Goal: Transaction & Acquisition: Purchase product/service

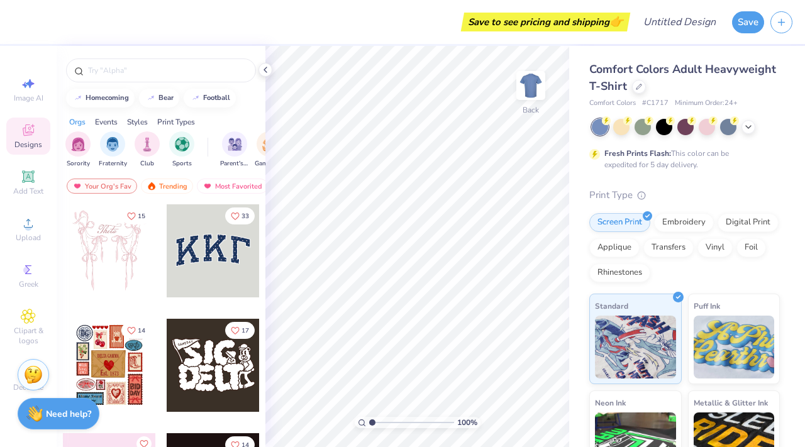
click at [123, 391] on div at bounding box center [109, 365] width 93 height 93
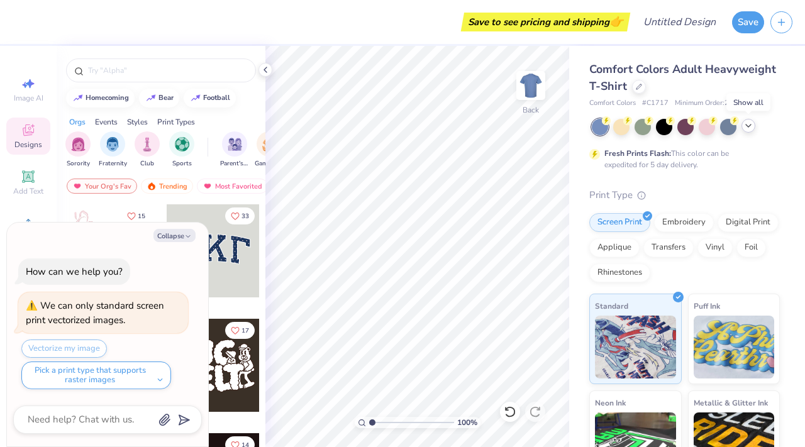
click at [754, 129] on div at bounding box center [749, 126] width 14 height 14
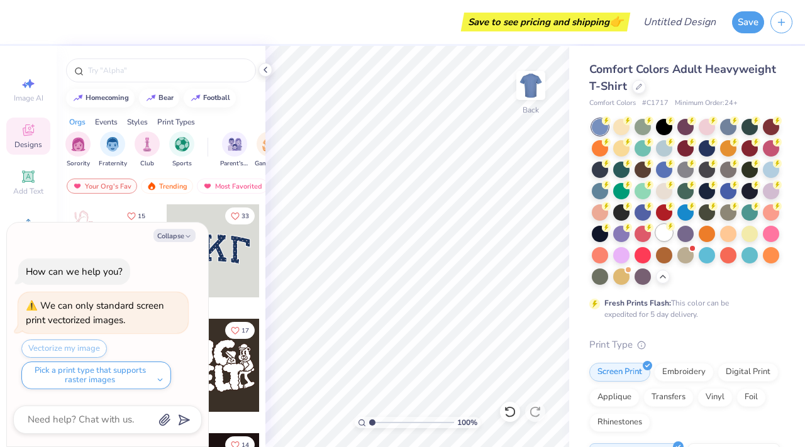
click at [671, 228] on circle at bounding box center [670, 226] width 9 height 9
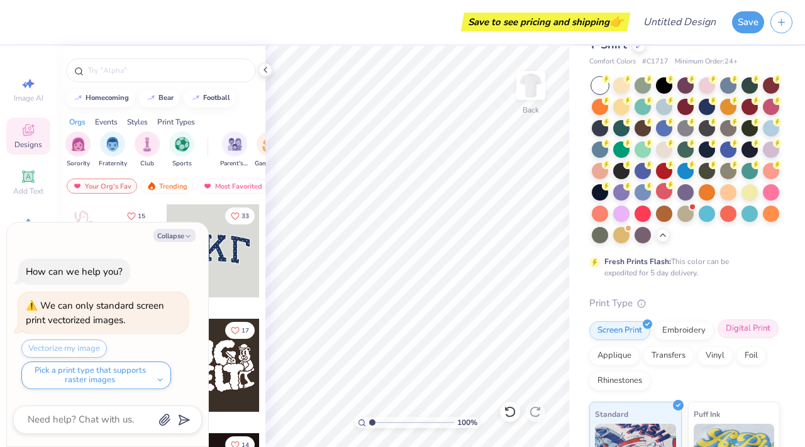
click at [739, 333] on div "Digital Print" at bounding box center [748, 329] width 61 height 19
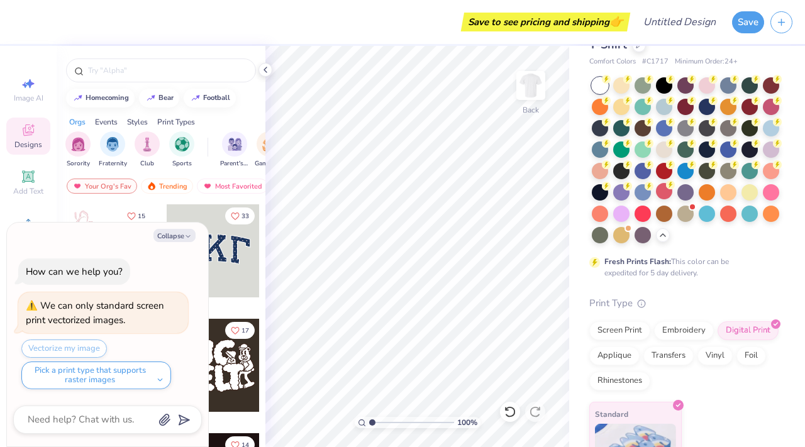
scroll to position [87, 0]
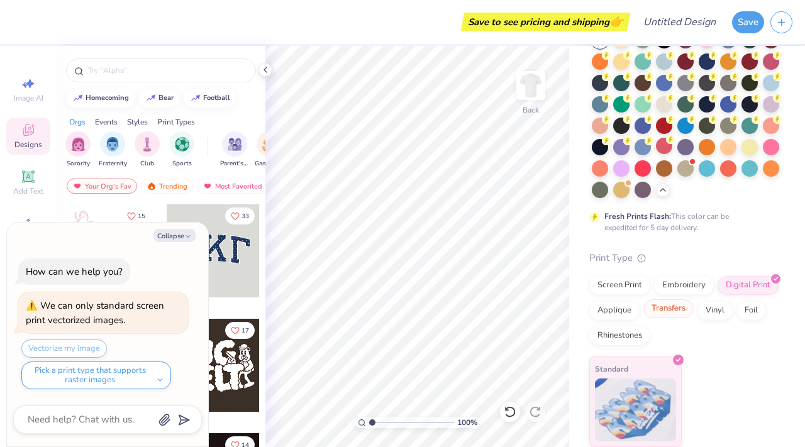
click at [675, 308] on div "Transfers" at bounding box center [669, 309] width 50 height 19
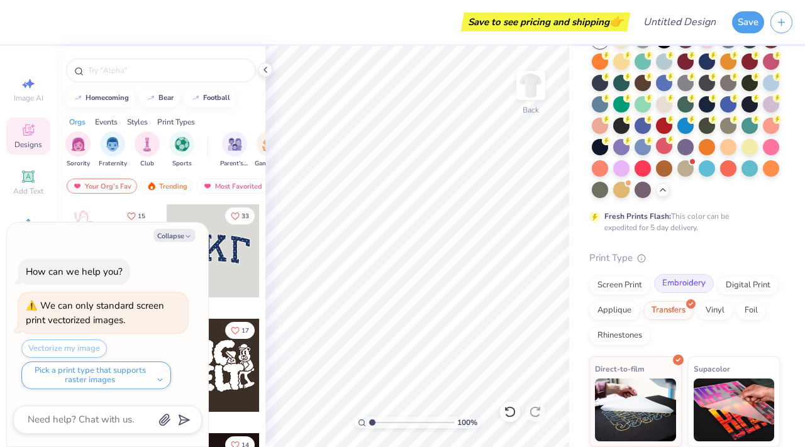
click at [685, 286] on div "Embroidery" at bounding box center [684, 283] width 60 height 19
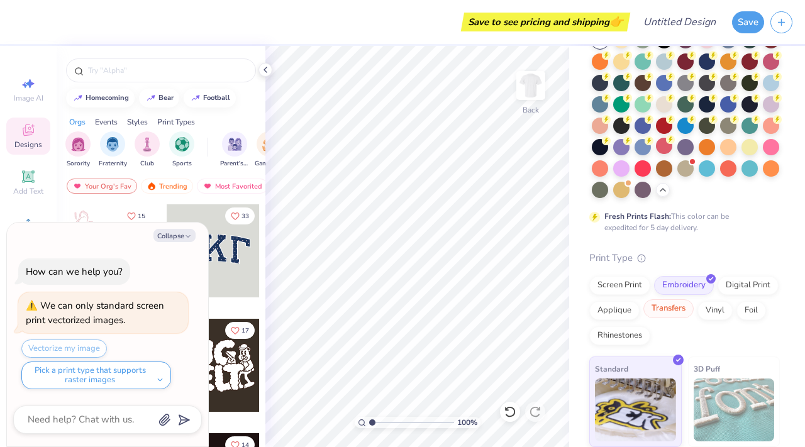
click at [676, 312] on div "Transfers" at bounding box center [669, 309] width 50 height 19
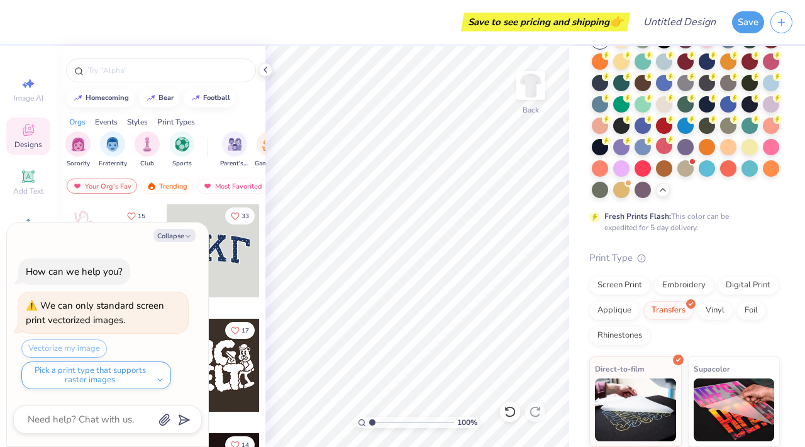
click at [181, 227] on div "Collapse How can we help you? We can only standard screen print vectorized imag…" at bounding box center [107, 335] width 201 height 225
click at [181, 230] on button "Collapse" at bounding box center [175, 235] width 42 height 13
type textarea "x"
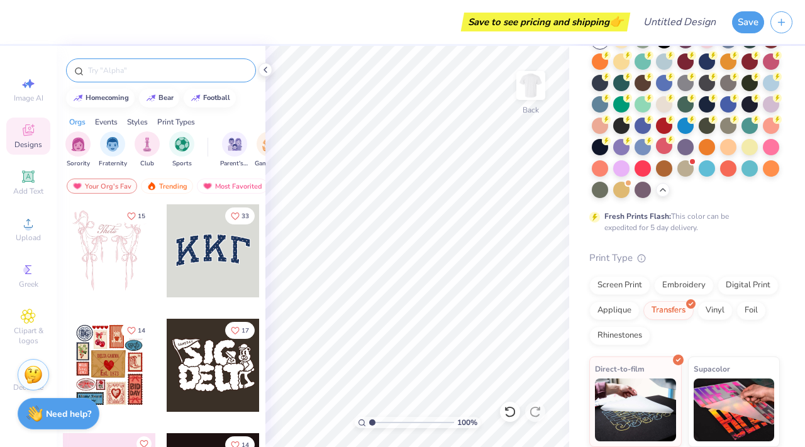
click at [133, 72] on input "text" at bounding box center [167, 70] width 161 height 13
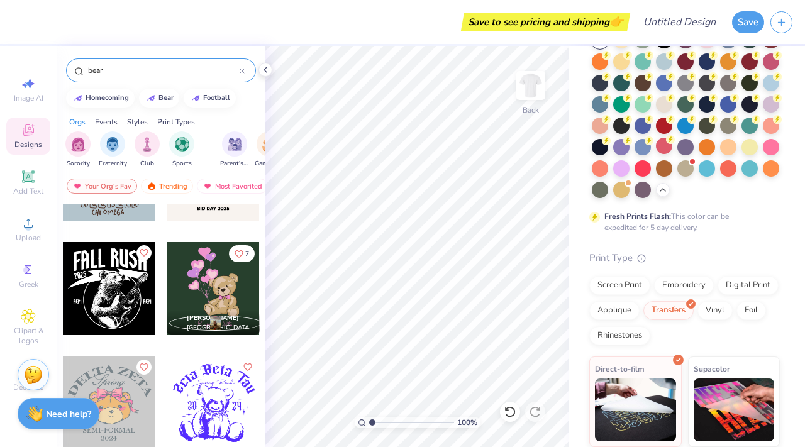
scroll to position [881, 0]
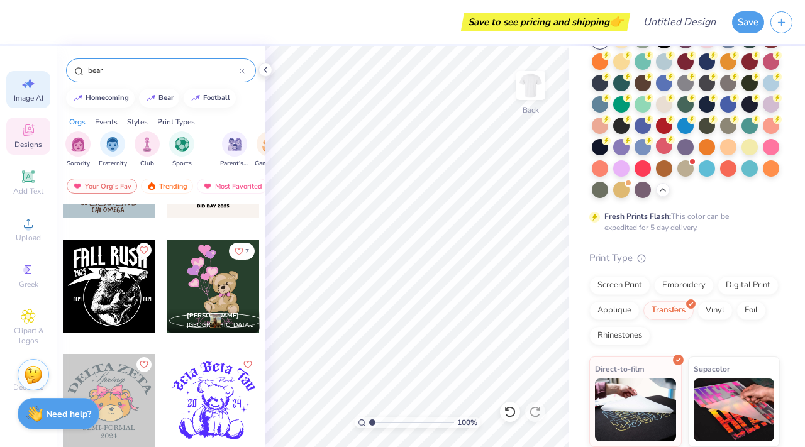
type input "bear"
click at [18, 94] on span "Image AI" at bounding box center [29, 98] width 30 height 10
select select "4"
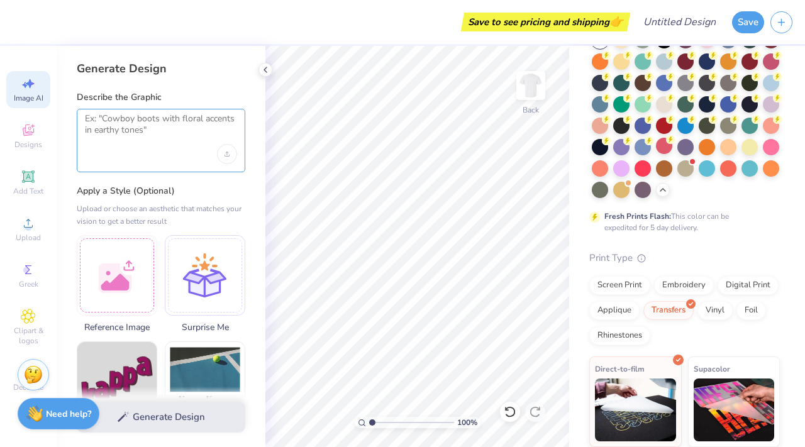
click at [150, 125] on textarea at bounding box center [161, 128] width 152 height 31
type textarea "b"
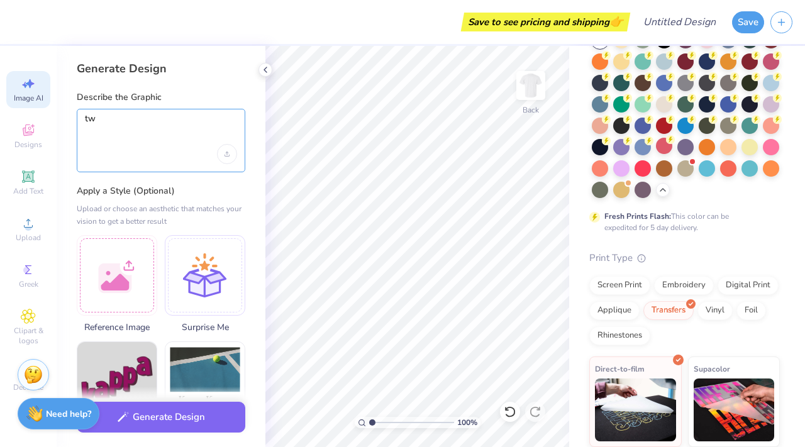
type textarea "t"
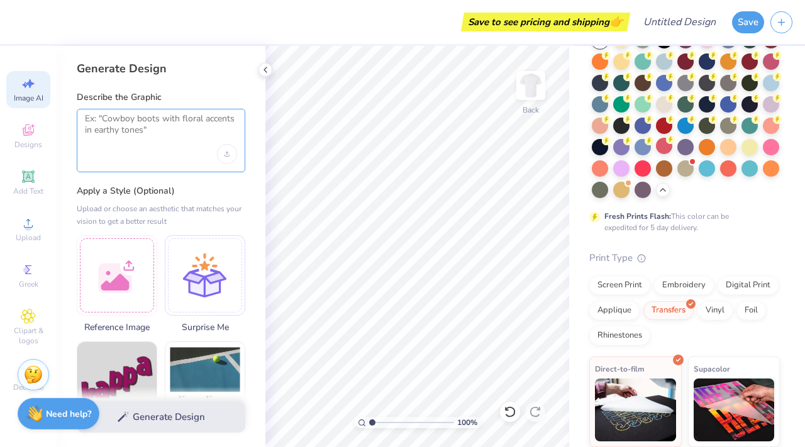
type textarea "e"
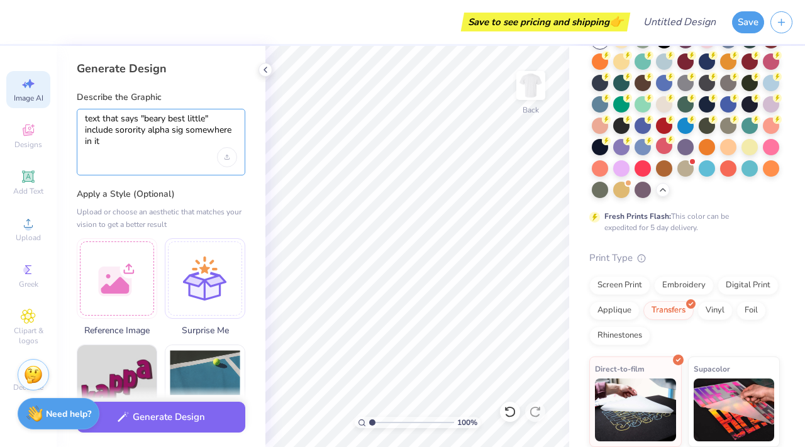
type textarea "text that says "beary best little" include sorority alpha sig somewhere in it"
click at [181, 161] on div "text that says "beary best little" include sorority alpha sig somewhere in it" at bounding box center [161, 142] width 169 height 67
click at [228, 193] on label "Apply a Style (Optional)" at bounding box center [161, 194] width 169 height 13
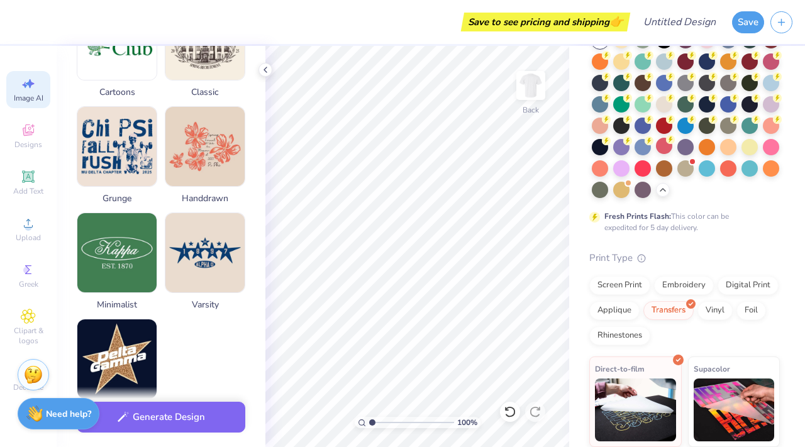
scroll to position [566, 0]
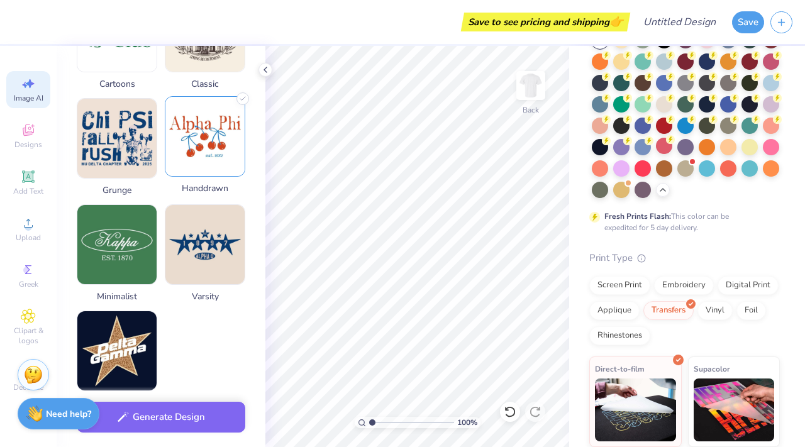
click at [193, 165] on img at bounding box center [204, 136] width 79 height 79
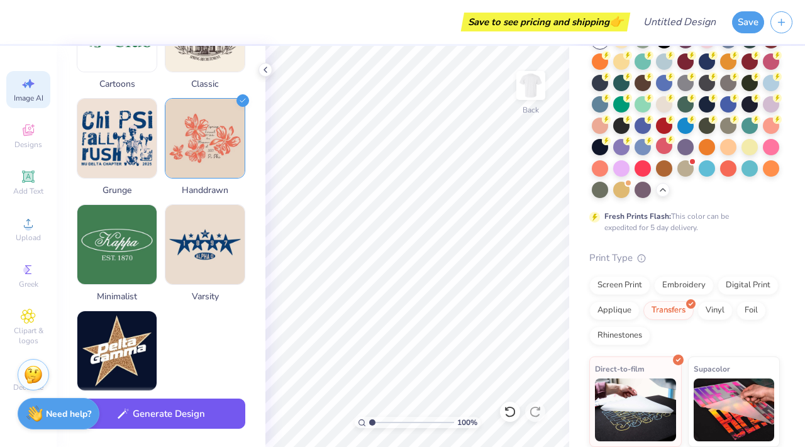
click at [162, 427] on button "Generate Design" at bounding box center [161, 414] width 169 height 31
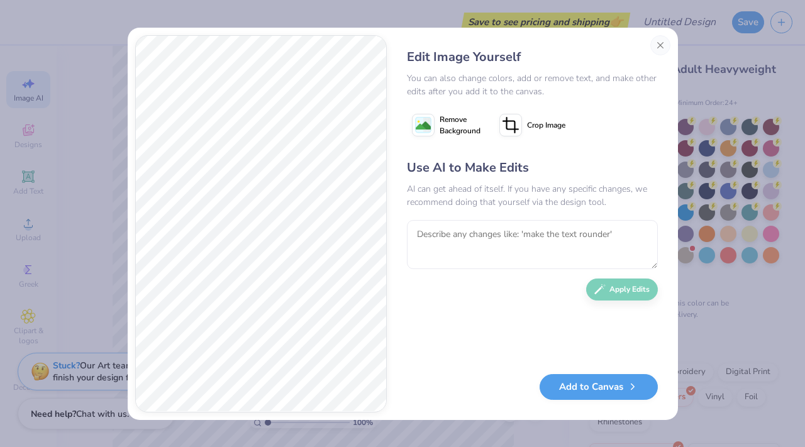
scroll to position [87, 0]
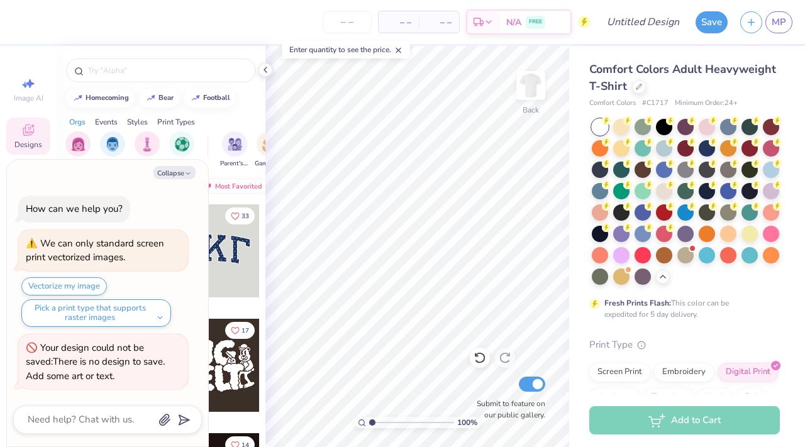
scroll to position [140, 0]
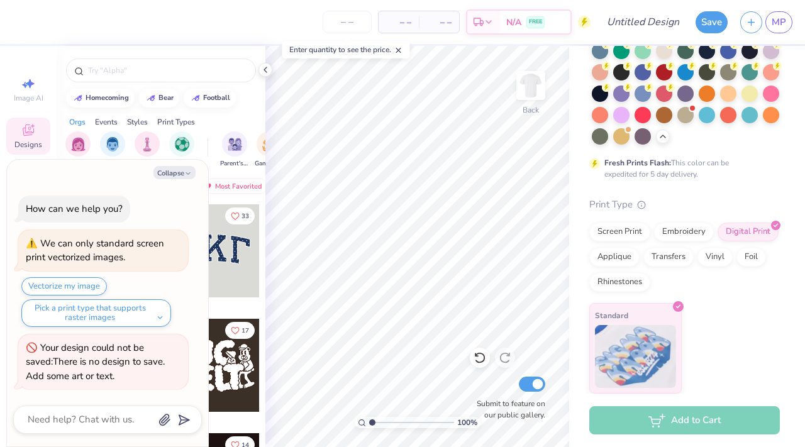
click at [657, 422] on div "Add to Cart" at bounding box center [685, 420] width 191 height 28
